Goal: Information Seeking & Learning: Learn about a topic

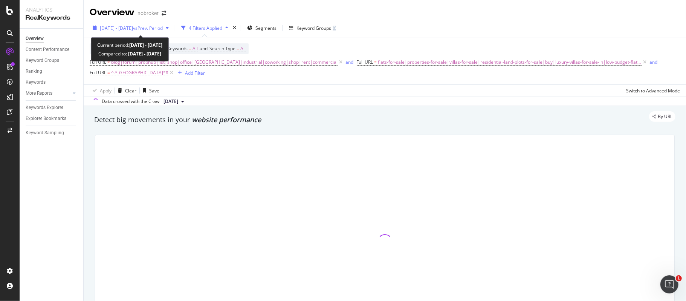
click at [133, 29] on span "[DATE] - [DATE]" at bounding box center [116, 28] width 33 height 6
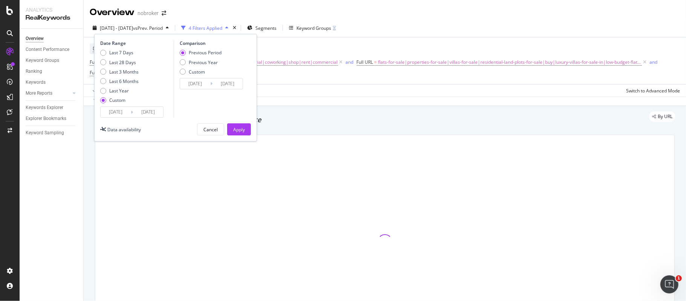
click at [121, 112] on input "[DATE]" at bounding box center [116, 112] width 30 height 11
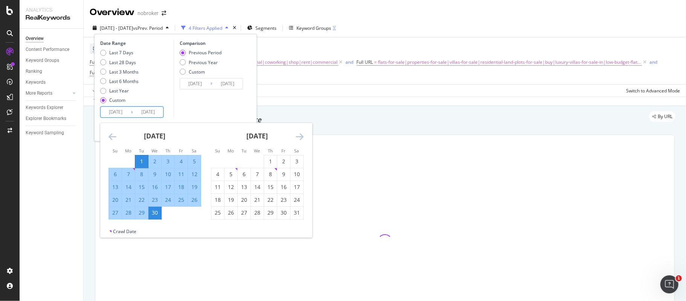
click at [300, 136] on icon "Move forward to switch to the next month." at bounding box center [300, 136] width 8 height 9
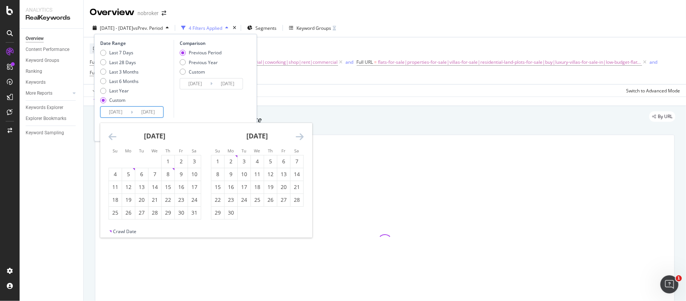
click at [300, 136] on icon "Move forward to switch to the next month." at bounding box center [300, 136] width 8 height 9
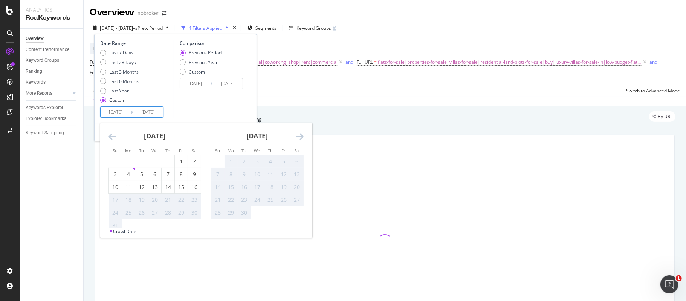
click at [300, 136] on icon "Move forward to switch to the next month." at bounding box center [300, 136] width 8 height 9
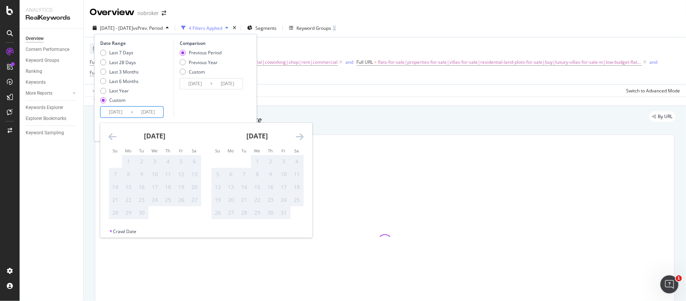
click at [121, 145] on div "[DATE]" at bounding box center [155, 139] width 93 height 32
click at [112, 139] on icon "Move backward to switch to the previous month." at bounding box center [113, 136] width 8 height 9
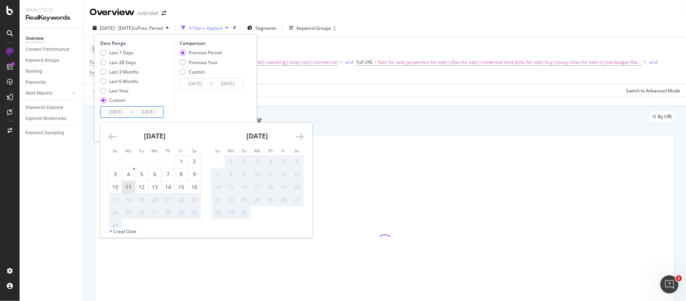
click at [129, 174] on div "4" at bounding box center [128, 174] width 13 height 8
type input "[DATE]"
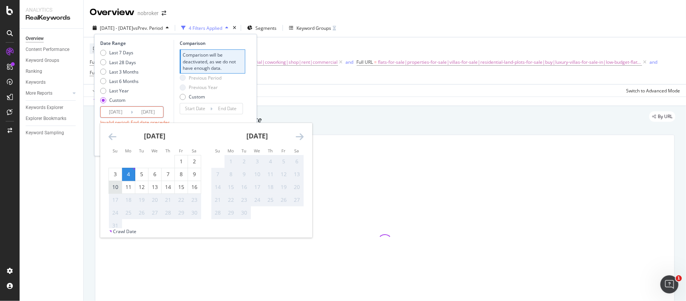
click at [115, 186] on div "10" at bounding box center [115, 187] width 13 height 8
type input "[DATE]"
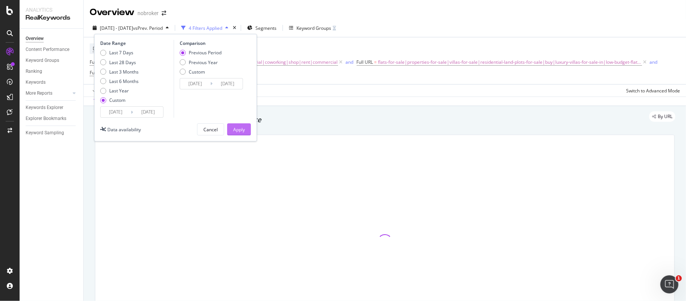
click at [234, 130] on div "Apply" at bounding box center [239, 129] width 12 height 6
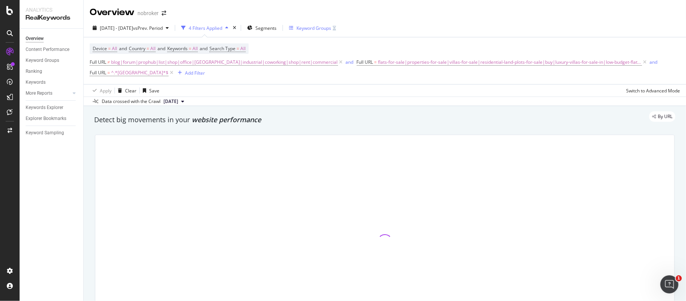
click at [331, 25] on div "Keyword Groups" at bounding box center [314, 28] width 35 height 6
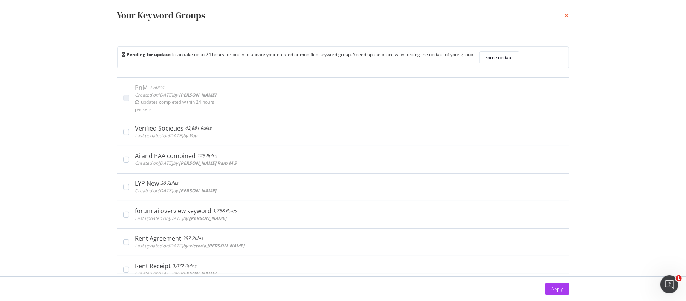
click at [566, 15] on icon "times" at bounding box center [567, 15] width 5 height 6
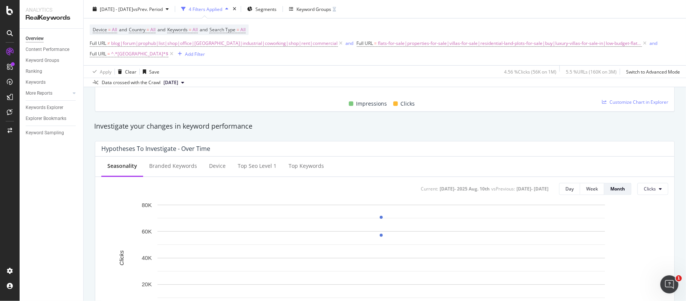
scroll to position [201, 0]
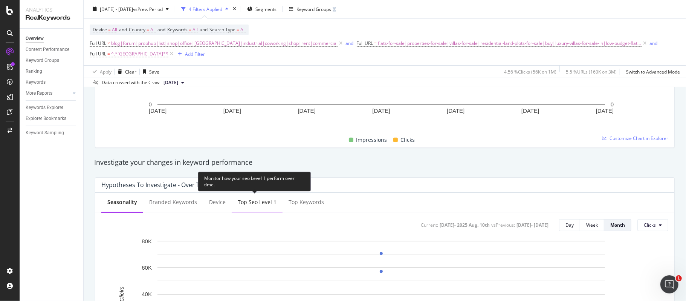
click at [250, 199] on div "Top seo Level 1" at bounding box center [257, 202] width 51 height 21
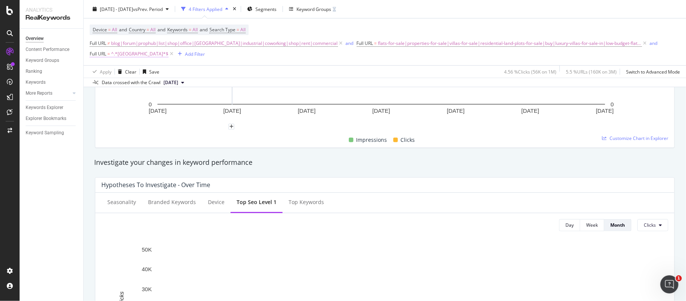
click at [126, 57] on span "^.*[GEOGRAPHIC_DATA]*$" at bounding box center [139, 54] width 57 height 11
click at [136, 87] on input "[GEOGRAPHIC_DATA]" at bounding box center [132, 87] width 71 height 12
type input "[GEOGRAPHIC_DATA]"
click at [171, 104] on div "Apply" at bounding box center [174, 102] width 12 height 6
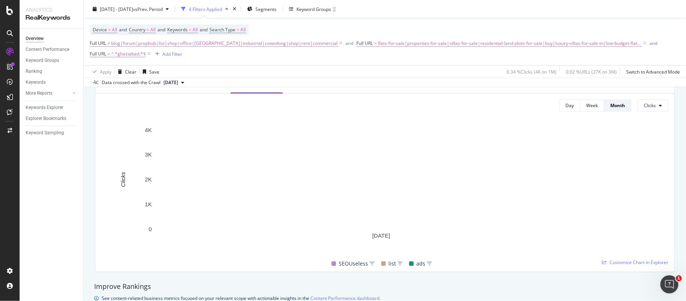
scroll to position [352, 0]
